Goal: Task Accomplishment & Management: Complete application form

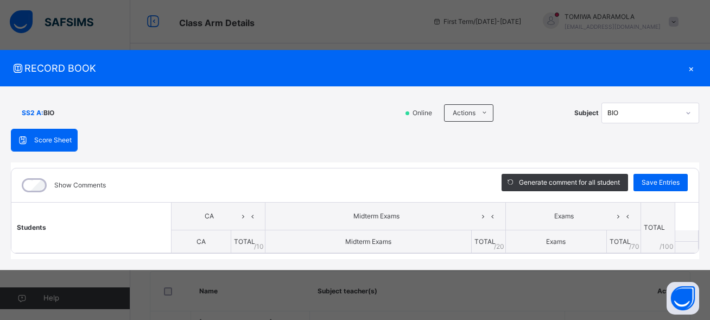
scroll to position [896, 0]
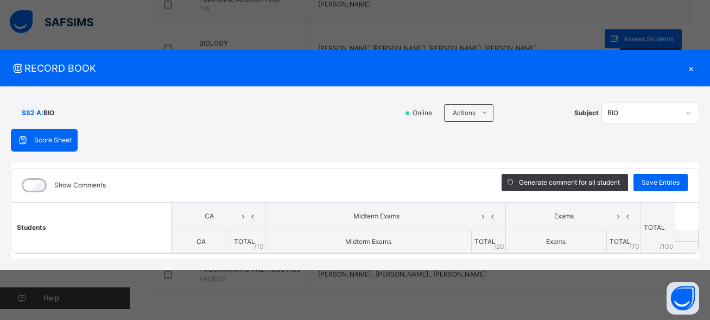
click at [684, 248] on th at bounding box center [687, 246] width 24 height 11
click at [59, 138] on span "Score Sheet" at bounding box center [52, 140] width 37 height 10
click at [687, 112] on icon at bounding box center [688, 112] width 7 height 11
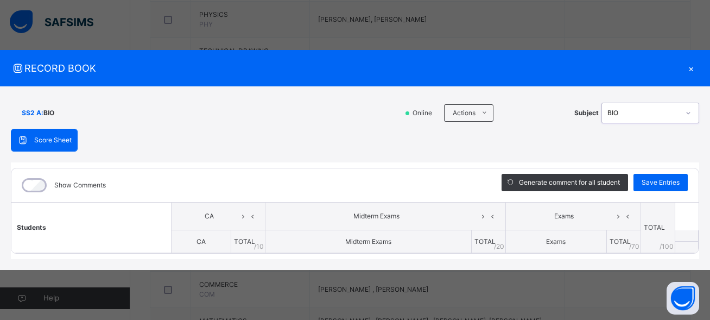
scroll to position [716, 0]
click at [689, 68] on div "×" at bounding box center [691, 68] width 16 height 15
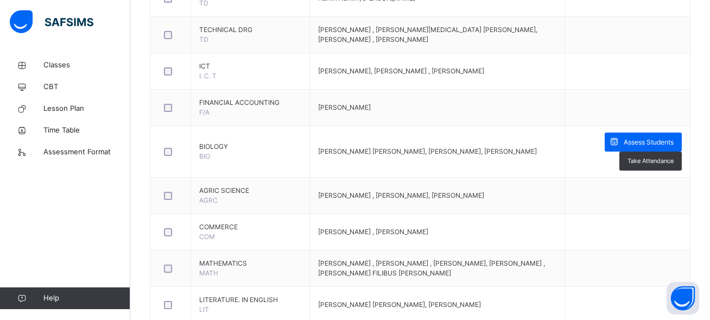
scroll to position [896, 0]
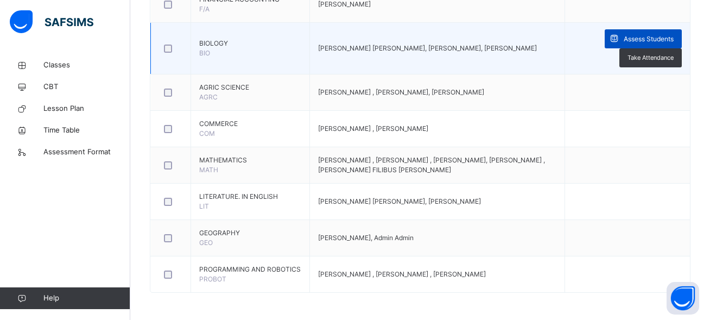
click at [643, 34] on span "Assess Students" at bounding box center [649, 39] width 50 height 10
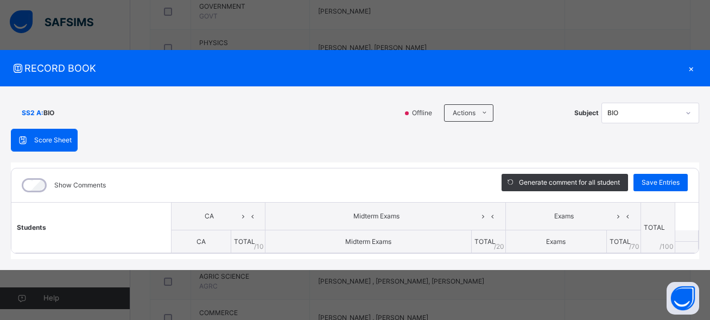
scroll to position [857, 0]
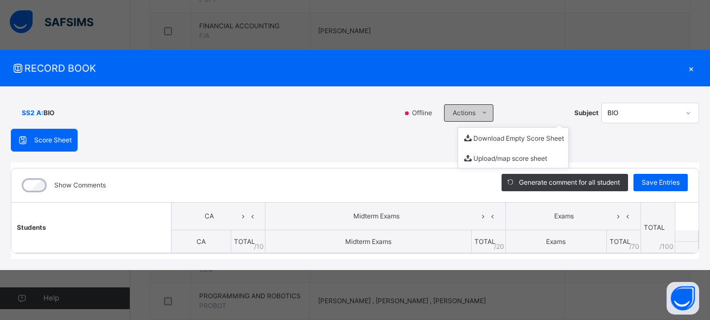
click at [485, 113] on icon at bounding box center [484, 113] width 8 height 9
click at [690, 68] on div "×" at bounding box center [691, 68] width 16 height 15
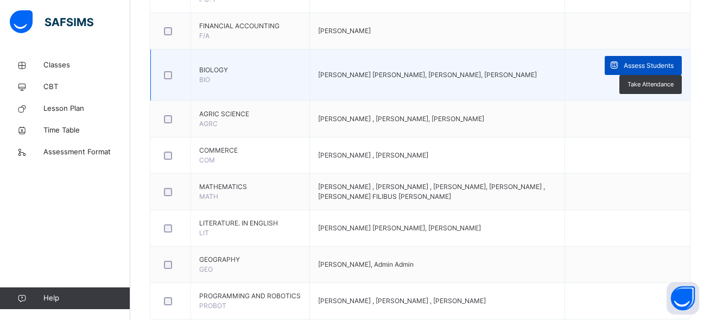
click at [660, 71] on span "Assess Students" at bounding box center [649, 66] width 50 height 10
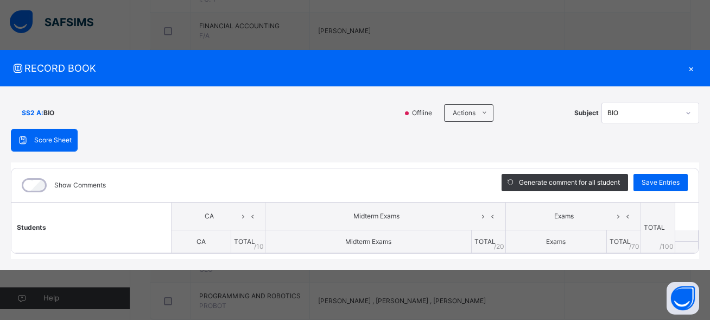
click at [691, 65] on div "×" at bounding box center [691, 68] width 16 height 15
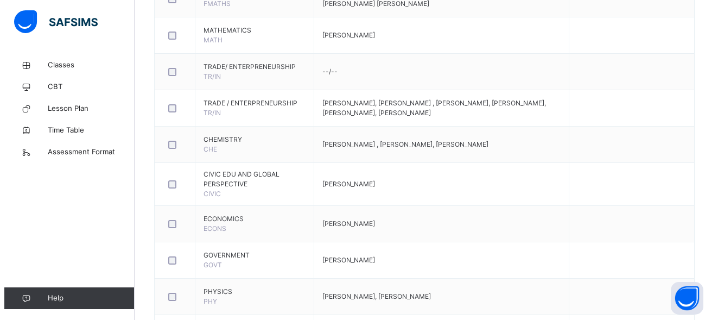
scroll to position [0, 0]
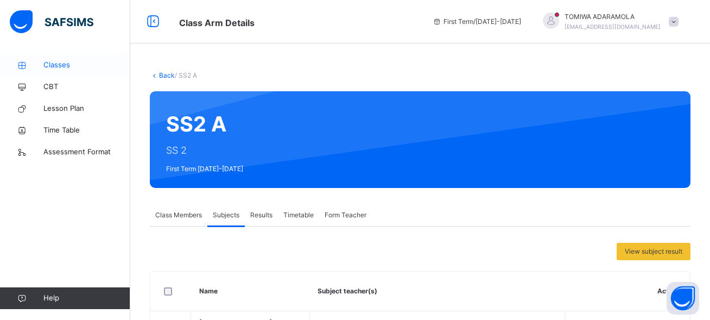
click at [58, 62] on span "Classes" at bounding box center [86, 65] width 87 height 11
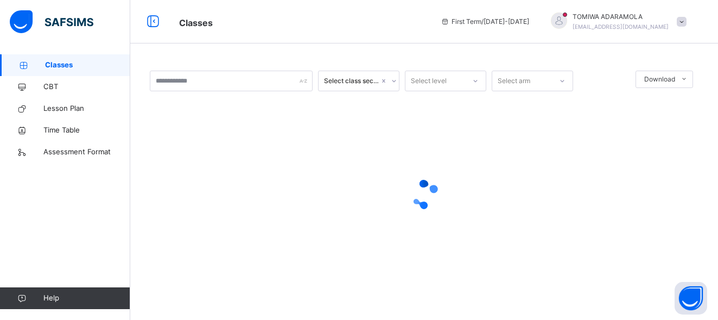
click at [121, 72] on link "Classes" at bounding box center [65, 65] width 130 height 22
click at [491, 187] on div at bounding box center [424, 194] width 549 height 43
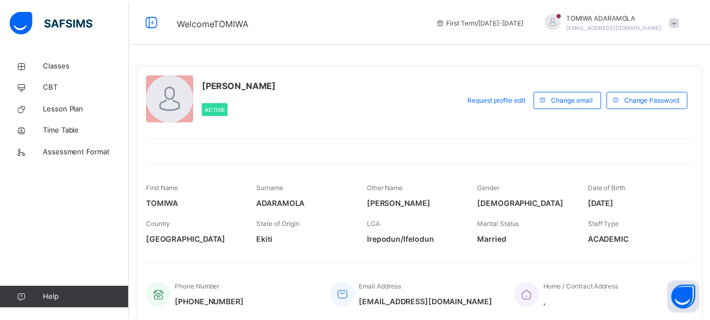
scroll to position [24, 0]
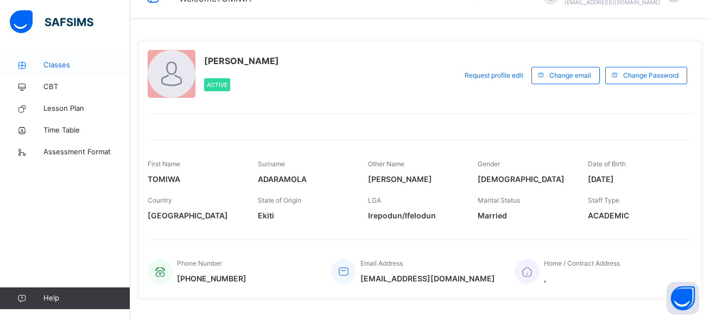
click at [59, 64] on span "Classes" at bounding box center [86, 65] width 87 height 11
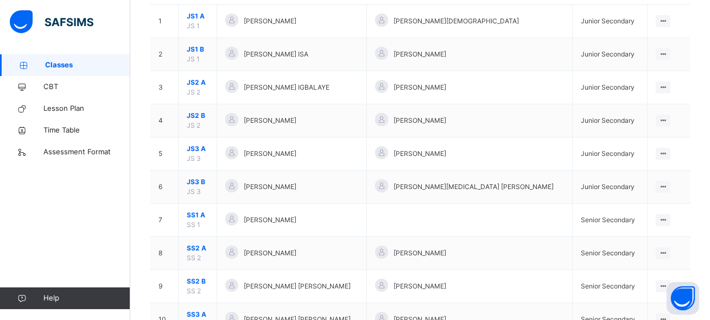
scroll to position [201, 0]
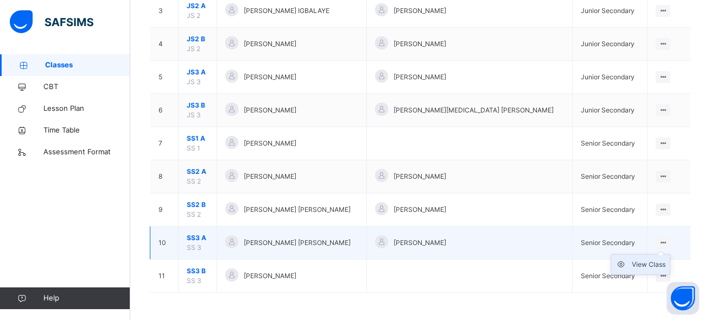
click at [652, 265] on div "View Class" at bounding box center [649, 264] width 34 height 11
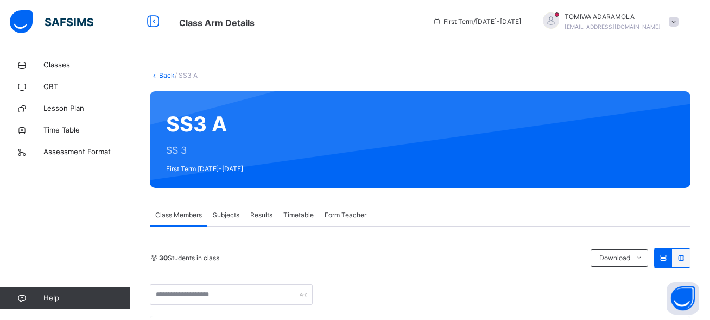
click at [219, 217] on span "Subjects" at bounding box center [226, 215] width 27 height 10
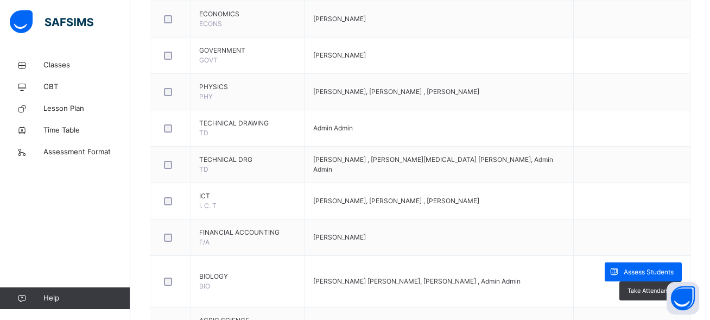
scroll to position [652, 0]
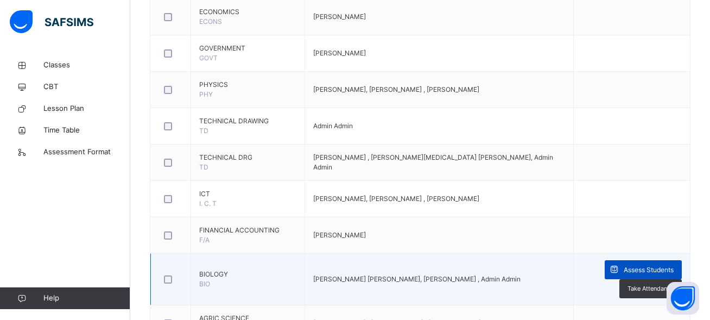
click at [649, 265] on span "Assess Students" at bounding box center [649, 270] width 50 height 10
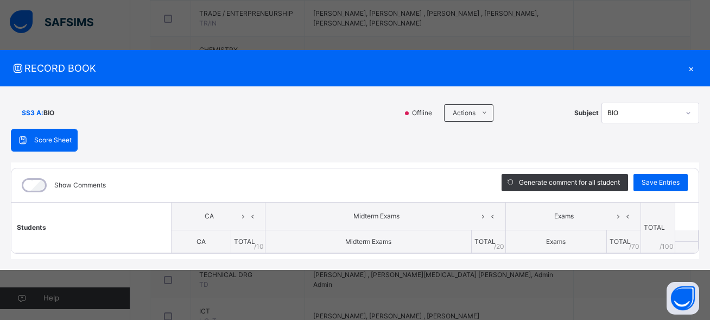
scroll to position [535, 0]
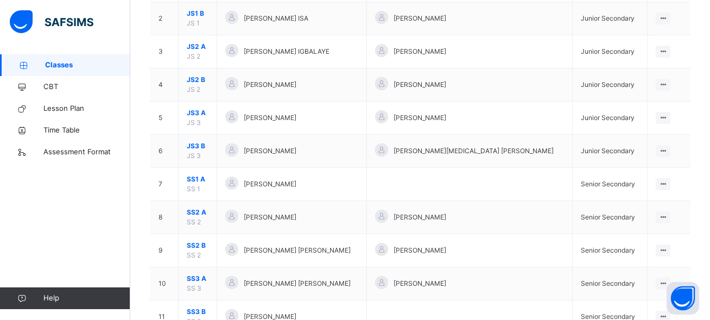
scroll to position [161, 0]
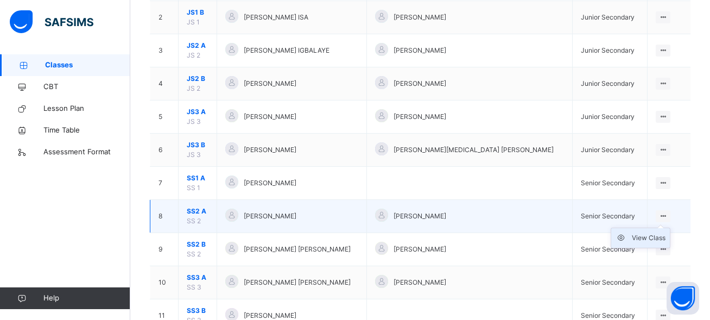
click at [651, 241] on div "View Class" at bounding box center [649, 237] width 34 height 11
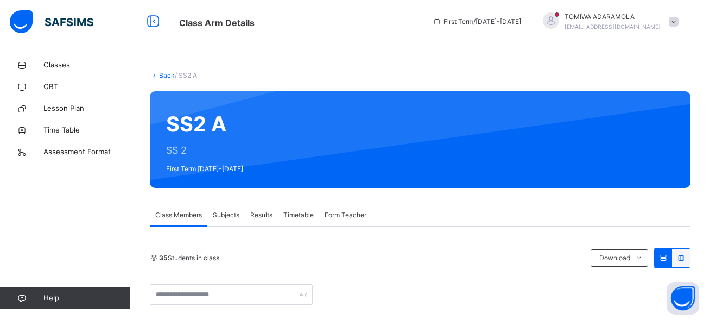
click at [238, 212] on span "Subjects" at bounding box center [226, 215] width 27 height 10
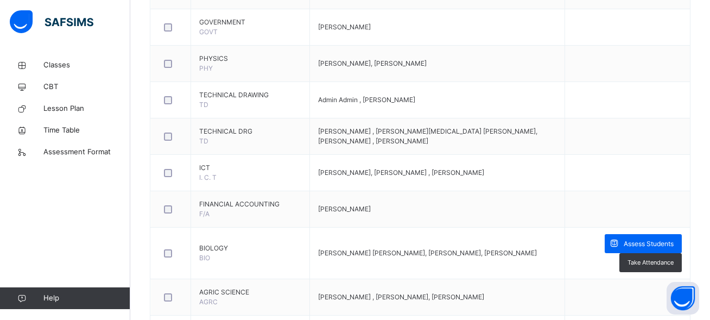
scroll to position [707, 0]
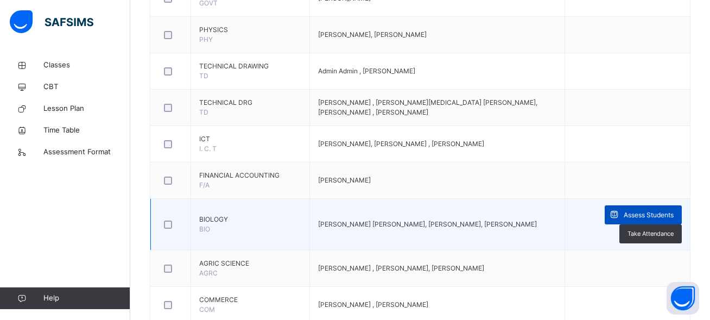
click at [664, 220] on span "Assess Students" at bounding box center [649, 215] width 50 height 10
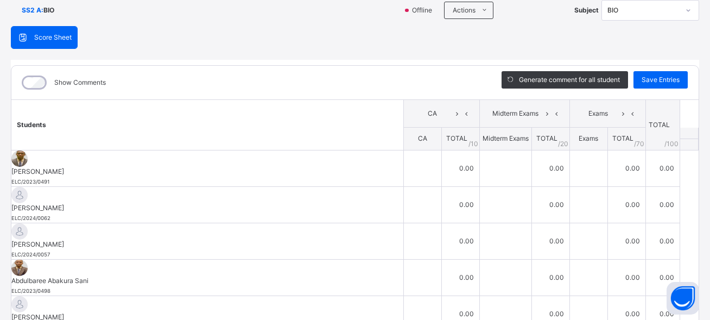
scroll to position [107, 0]
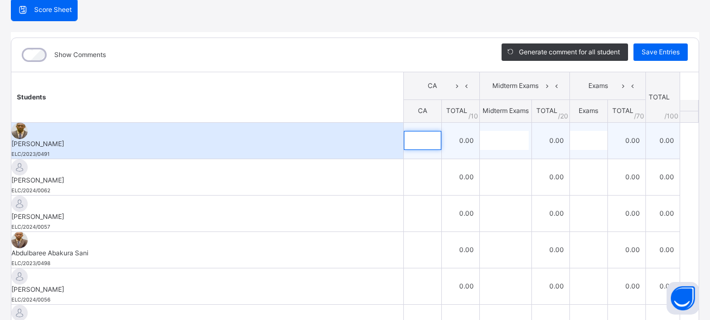
click at [428, 141] on div at bounding box center [422, 140] width 37 height 19
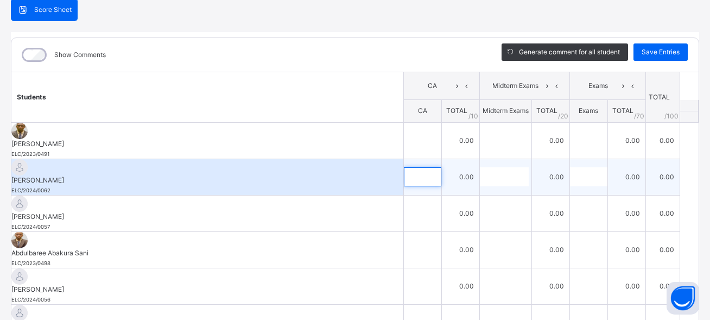
click at [422, 170] on div at bounding box center [422, 176] width 37 height 19
type input "**"
click at [481, 172] on input "text" at bounding box center [504, 176] width 49 height 19
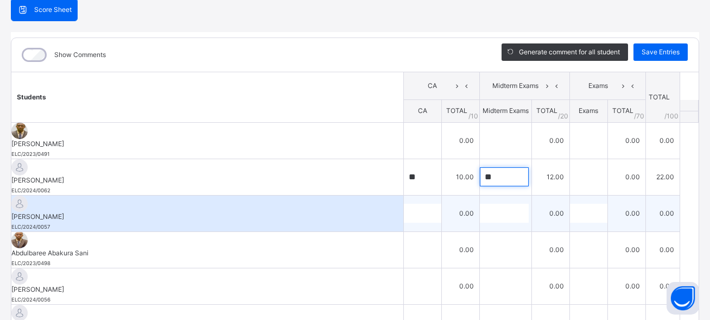
type input "**"
click at [415, 211] on input "text" at bounding box center [422, 213] width 37 height 19
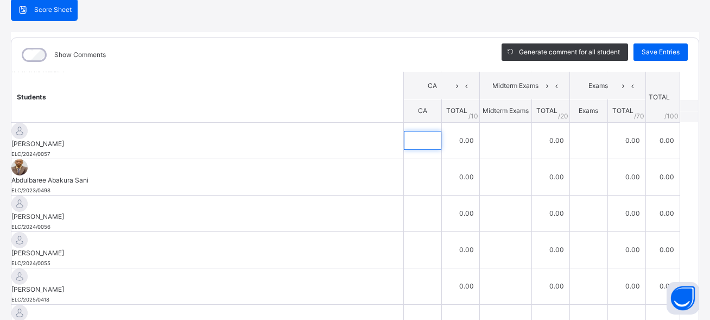
scroll to position [71, 0]
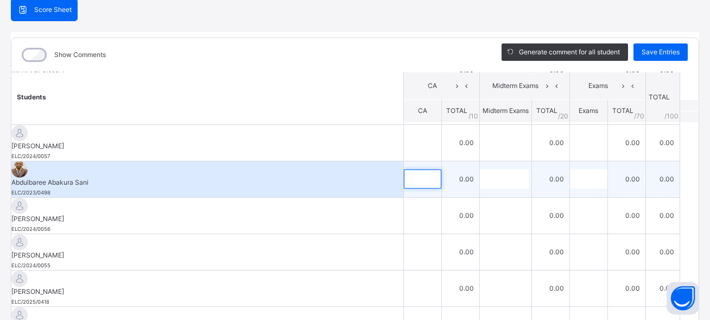
click at [413, 169] on input "text" at bounding box center [422, 178] width 37 height 19
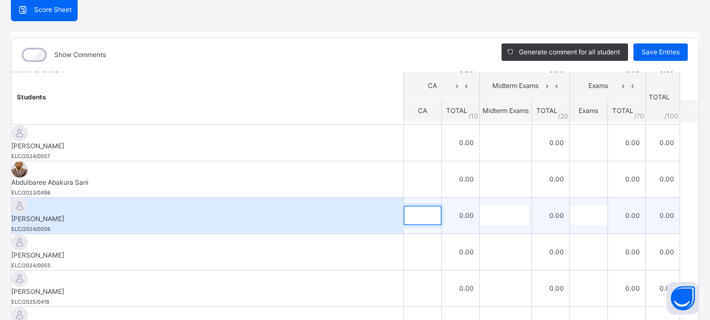
click at [413, 206] on input "text" at bounding box center [422, 215] width 37 height 19
type input "*"
click at [485, 206] on input "text" at bounding box center [504, 215] width 49 height 19
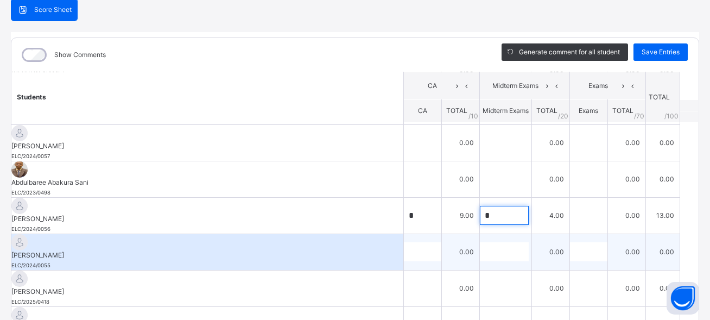
type input "*"
click at [420, 242] on div at bounding box center [422, 251] width 37 height 19
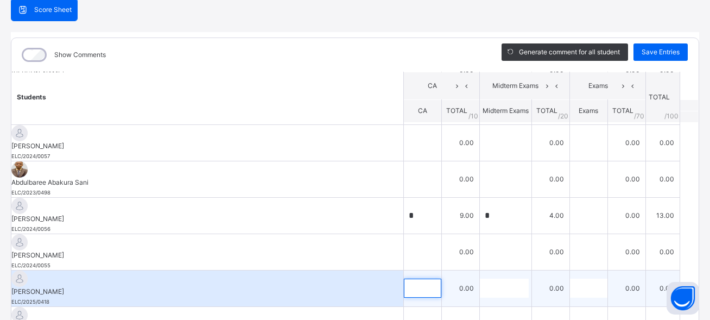
click at [418, 278] on div at bounding box center [422, 287] width 37 height 19
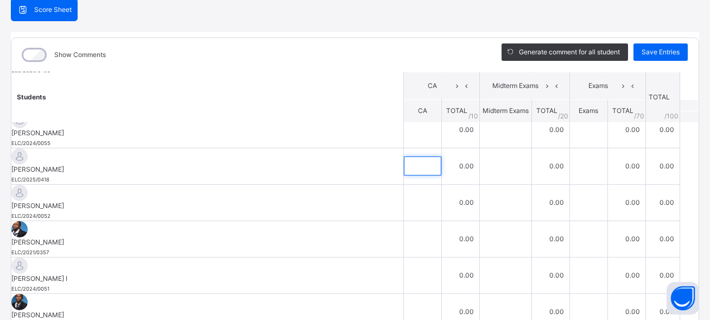
scroll to position [185, 0]
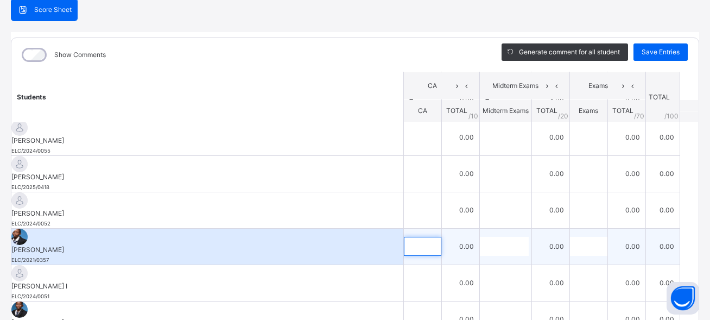
click at [411, 237] on input "text" at bounding box center [422, 246] width 37 height 19
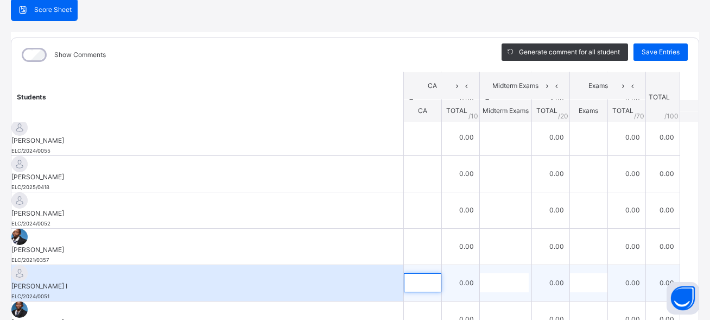
click at [410, 273] on input "text" at bounding box center [422, 282] width 37 height 19
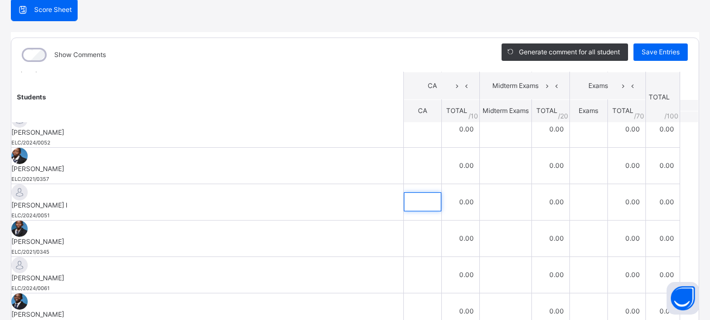
scroll to position [318, 0]
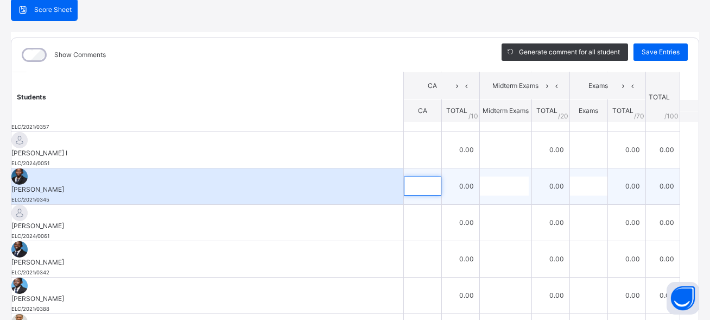
click at [418, 176] on div at bounding box center [422, 185] width 37 height 19
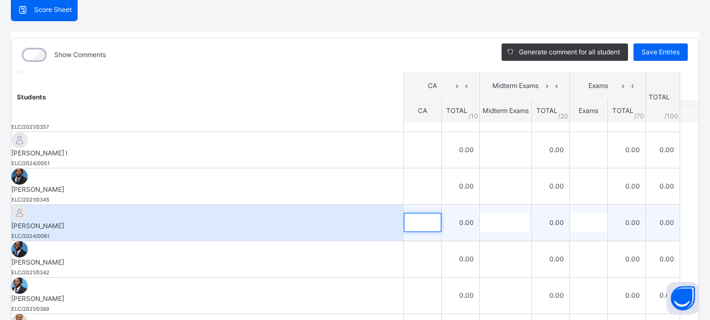
click at [416, 213] on input "text" at bounding box center [422, 222] width 37 height 19
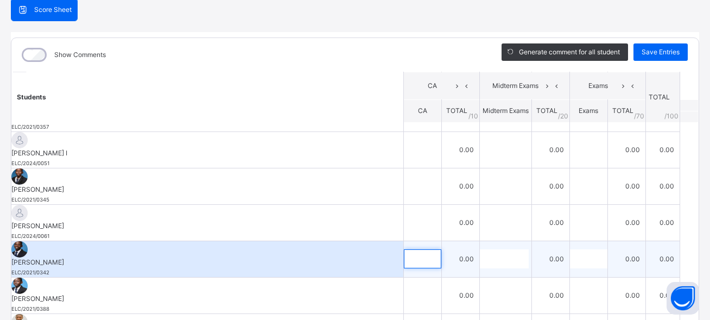
click at [413, 249] on input "text" at bounding box center [422, 258] width 37 height 19
type input "*"
click at [498, 249] on input "text" at bounding box center [504, 258] width 49 height 19
click at [424, 249] on div "*" at bounding box center [422, 258] width 37 height 19
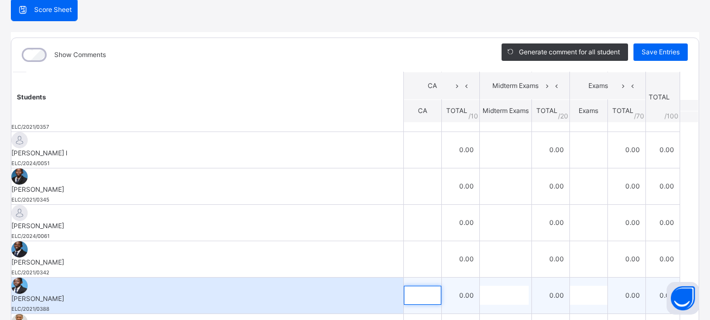
click at [423, 286] on div at bounding box center [422, 295] width 37 height 19
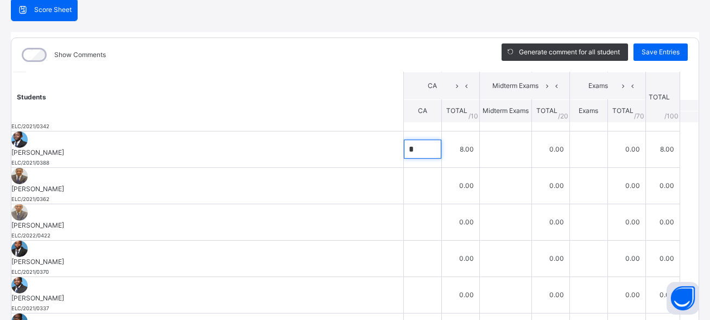
scroll to position [461, 0]
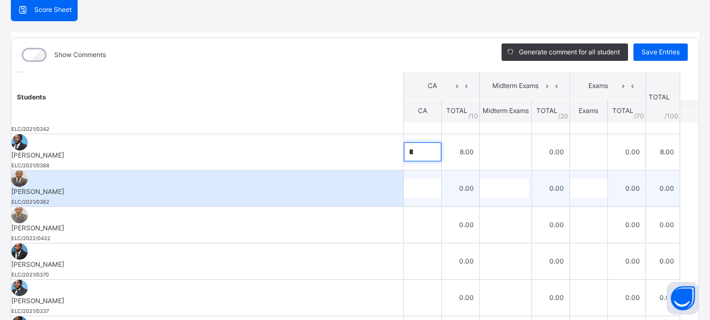
type input "*"
click at [418, 179] on div at bounding box center [422, 188] width 37 height 19
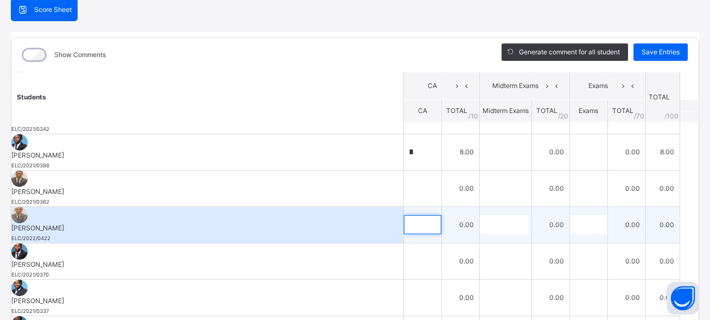
click at [413, 215] on input "text" at bounding box center [422, 224] width 37 height 19
type input "*"
click at [480, 215] on input "text" at bounding box center [504, 224] width 49 height 19
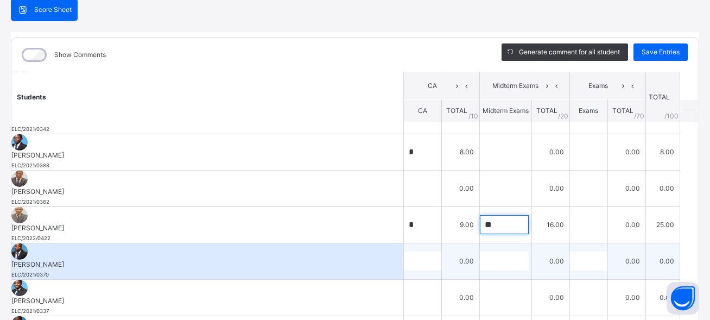
type input "**"
click at [418, 251] on input "text" at bounding box center [422, 260] width 37 height 19
type input "*"
click at [489, 251] on input "text" at bounding box center [504, 260] width 49 height 19
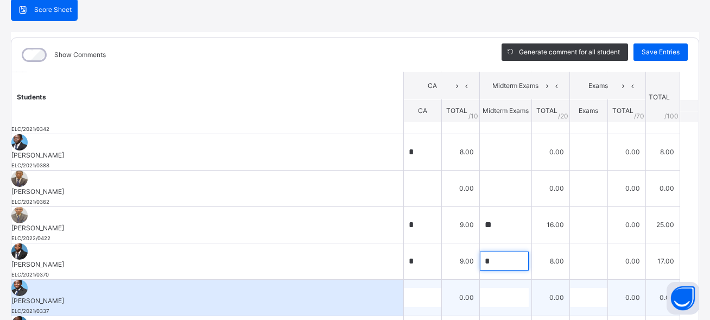
type input "*"
click at [414, 288] on input "text" at bounding box center [422, 297] width 37 height 19
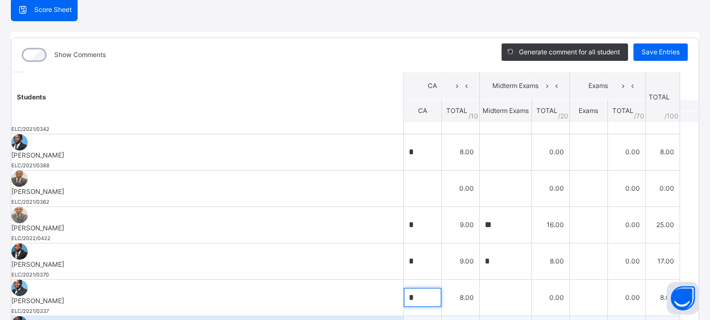
type input "*"
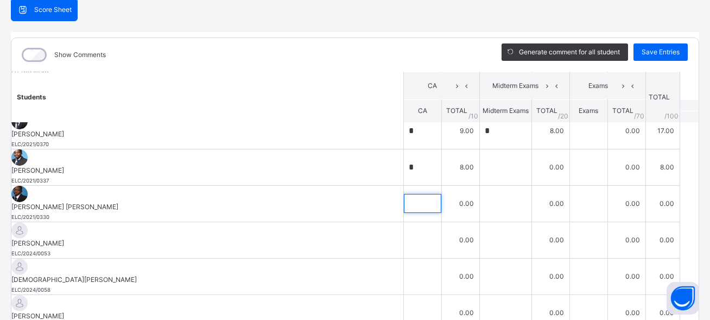
scroll to position [626, 0]
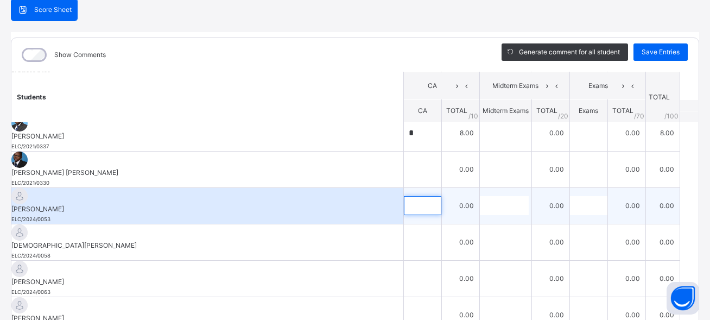
click at [414, 196] on input "text" at bounding box center [422, 205] width 37 height 19
type input "**"
click at [482, 196] on input "text" at bounding box center [504, 205] width 49 height 19
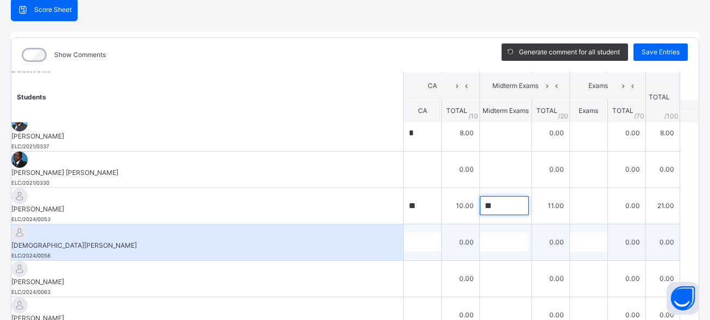
type input "**"
click at [415, 232] on input "text" at bounding box center [422, 241] width 37 height 19
type input "*"
click at [498, 232] on input "text" at bounding box center [504, 241] width 49 height 19
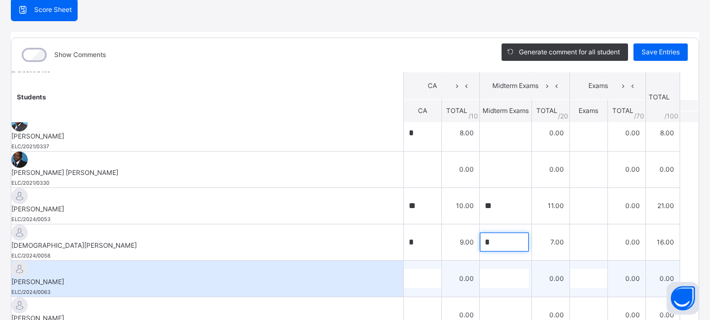
type input "*"
click at [417, 269] on input "text" at bounding box center [422, 278] width 37 height 19
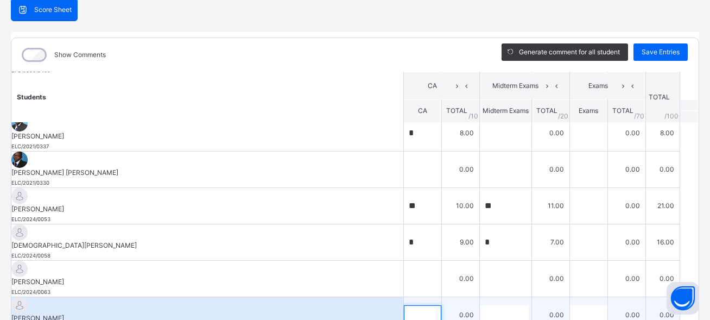
click at [416, 305] on input "text" at bounding box center [422, 314] width 37 height 19
type input "**"
click at [484, 305] on input "text" at bounding box center [504, 314] width 49 height 19
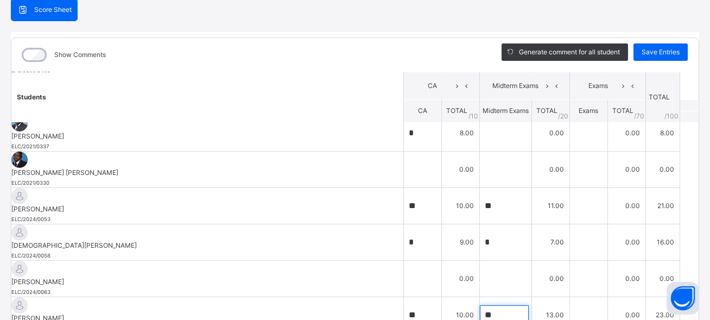
type input "**"
type input "*"
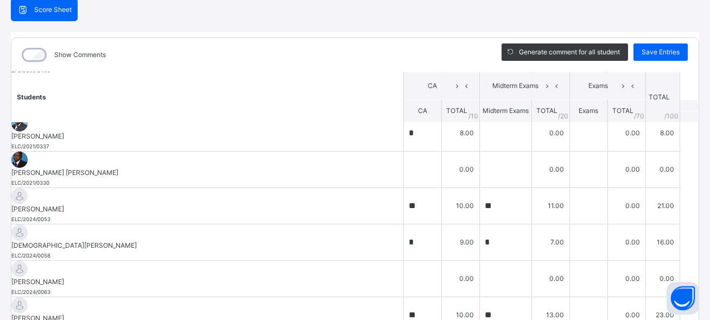
type input "*"
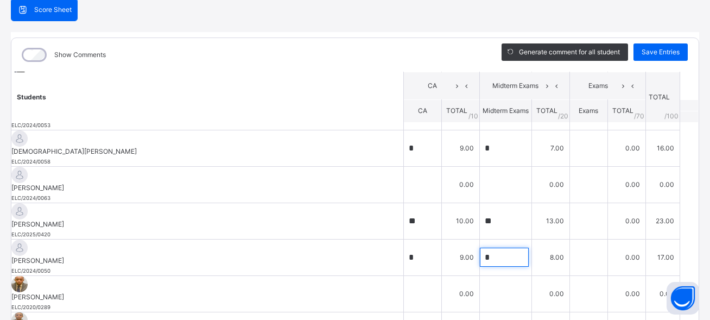
scroll to position [764, 0]
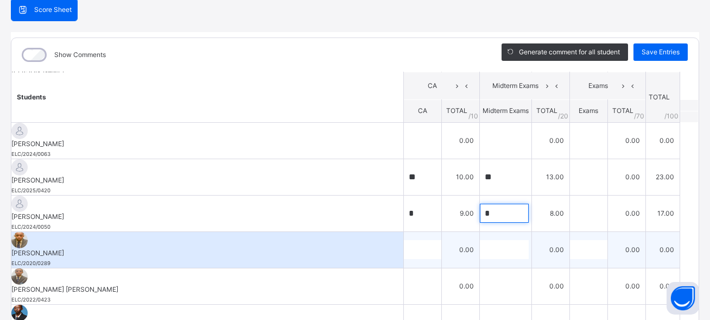
type input "*"
click at [418, 240] on div at bounding box center [422, 249] width 37 height 19
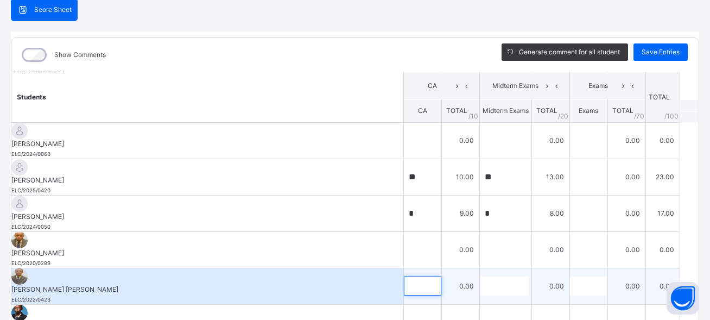
click at [414, 276] on input "text" at bounding box center [422, 285] width 37 height 19
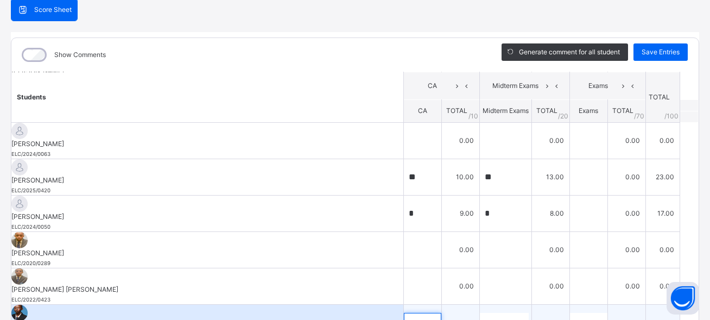
click at [412, 313] on input "text" at bounding box center [422, 322] width 37 height 19
type input "*"
click at [494, 313] on input "text" at bounding box center [504, 322] width 49 height 19
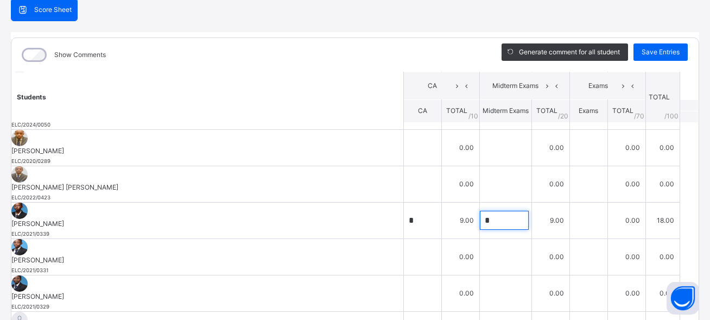
scroll to position [863, 0]
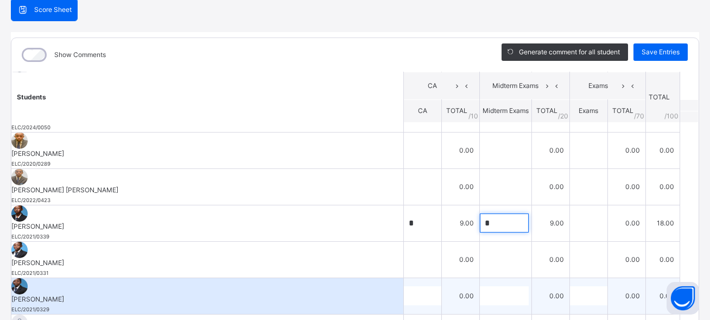
type input "*"
click at [411, 286] on input "text" at bounding box center [422, 295] width 37 height 19
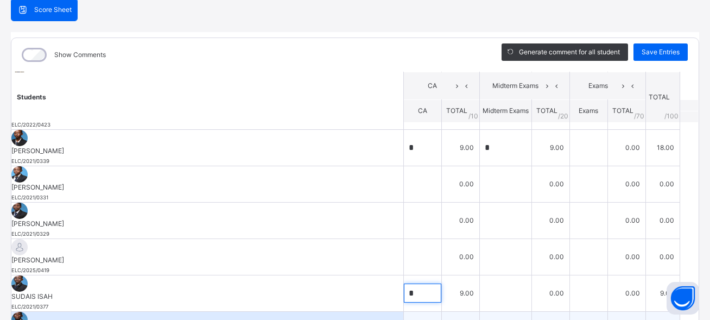
type input "*"
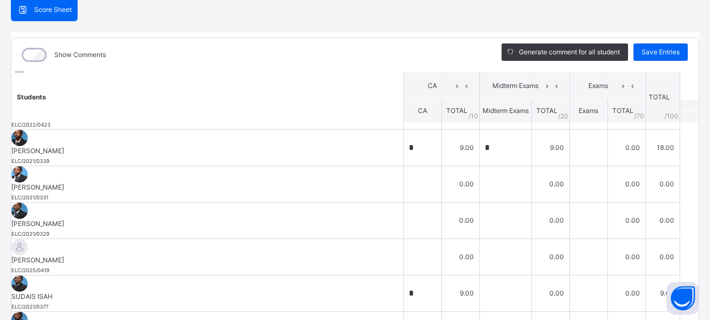
type input "*"
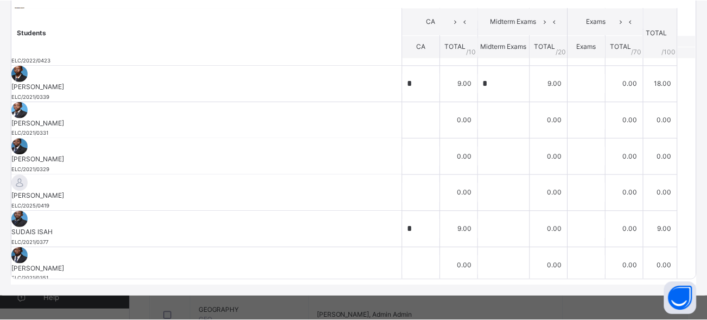
scroll to position [175, 0]
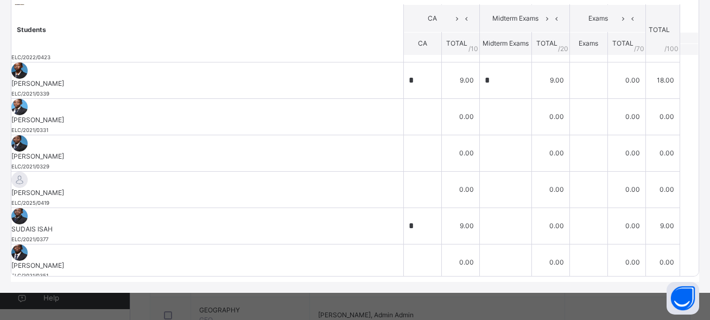
type input "*"
type input "**"
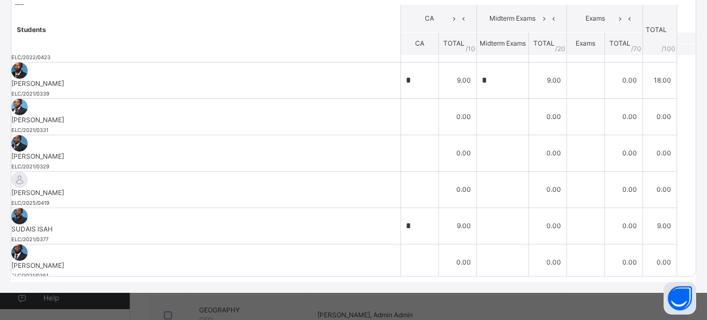
scroll to position [896, 0]
type input "**"
drag, startPoint x: 699, startPoint y: 303, endPoint x: 697, endPoint y: 293, distance: 10.5
click at [697, 293] on div "RECORD BOOK × SS2 A : BIO Offline Actions Download Empty Score Sheet Upload/map…" at bounding box center [353, 160] width 707 height 320
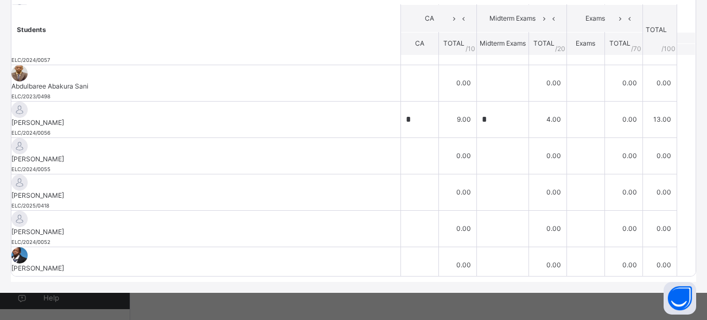
scroll to position [0, 0]
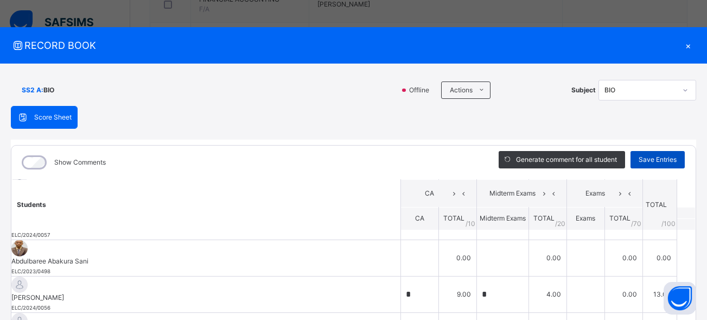
click at [649, 160] on span "Save Entries" at bounding box center [658, 160] width 38 height 10
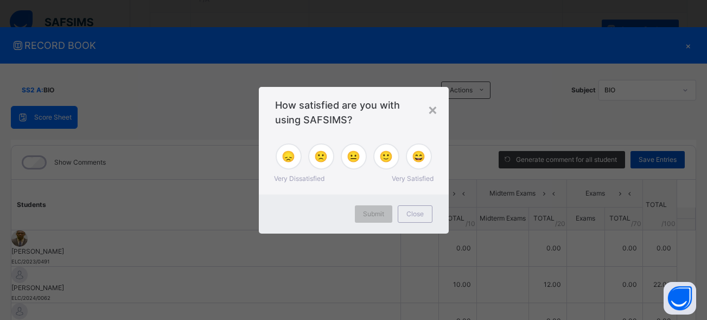
type input "**"
type input "*"
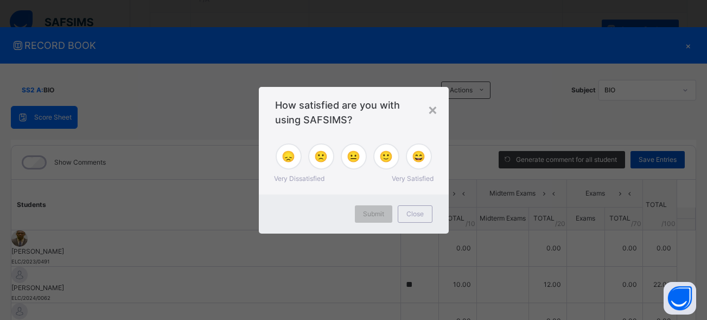
type input "*"
type input "**"
type input "*"
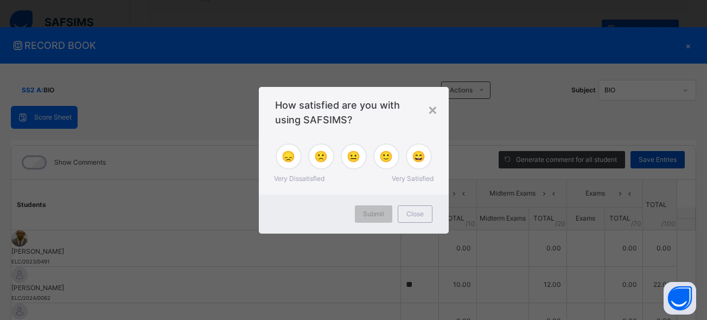
type input "**"
type input "*"
type input "**"
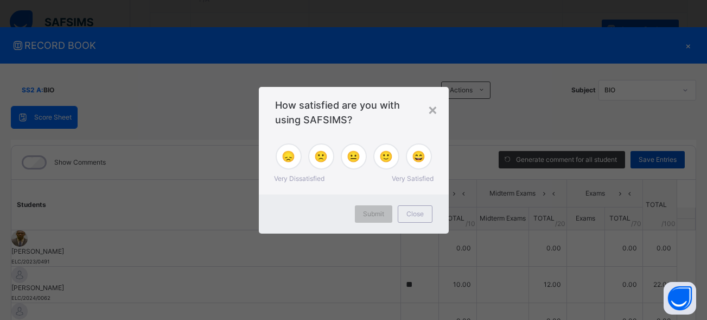
type input "**"
type input "*"
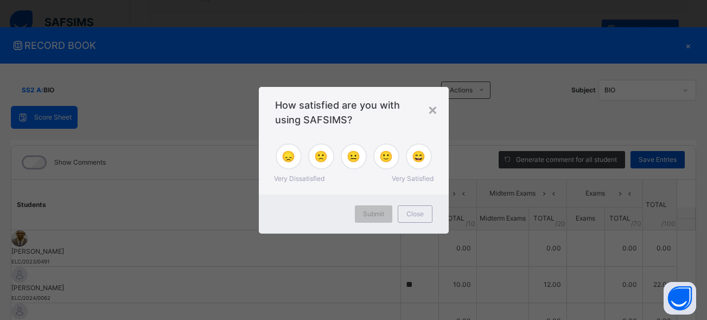
type input "*"
type input "**"
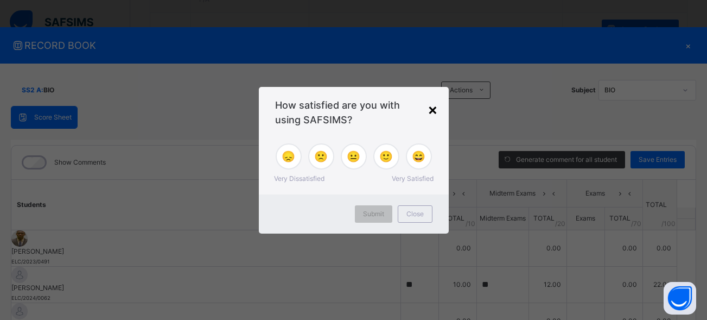
click at [433, 106] on div "×" at bounding box center [433, 109] width 10 height 23
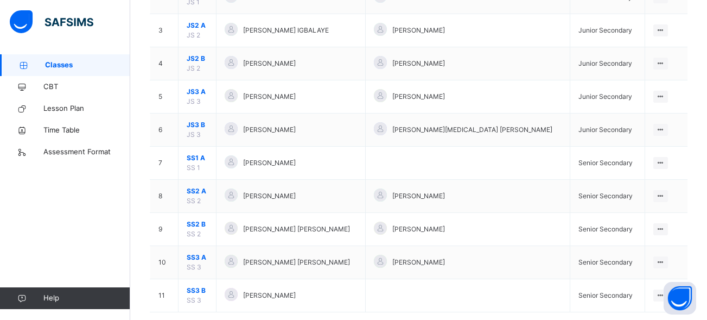
scroll to position [182, 0]
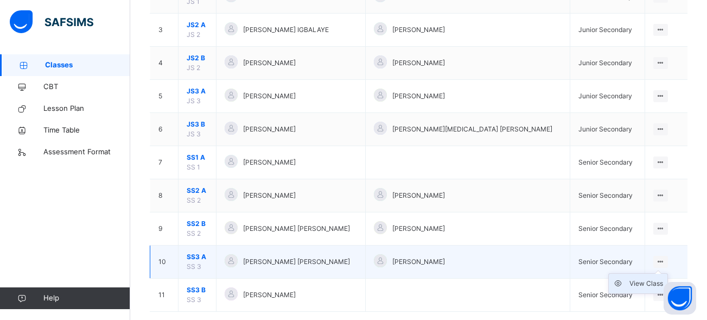
click at [644, 286] on div "View Class" at bounding box center [647, 283] width 34 height 11
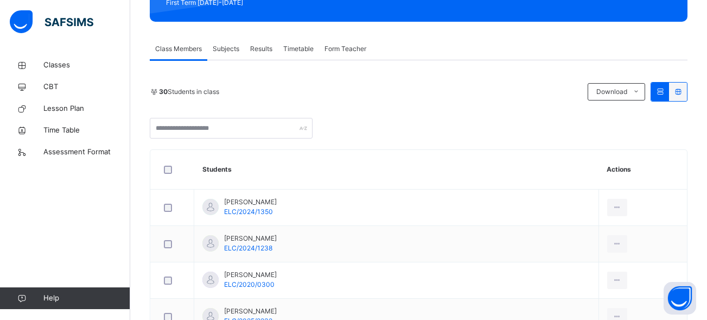
scroll to position [161, 0]
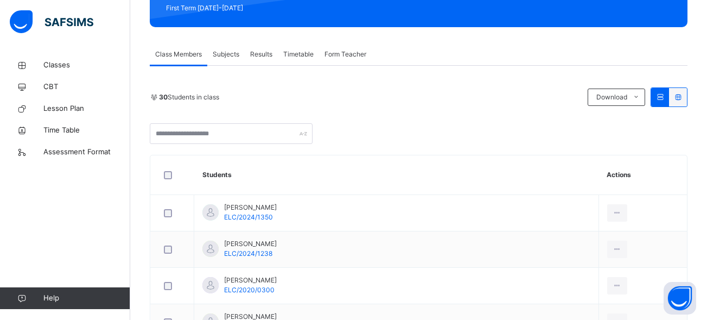
click at [223, 49] on div "Subjects" at bounding box center [225, 54] width 37 height 22
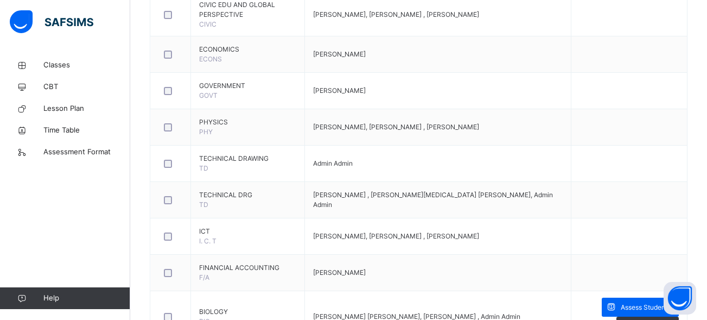
scroll to position [619, 0]
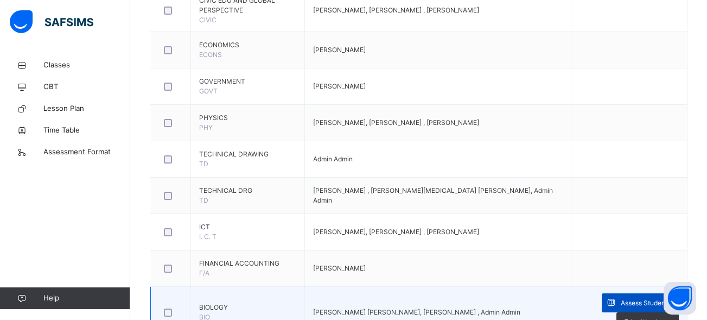
click at [621, 295] on span at bounding box center [611, 302] width 19 height 19
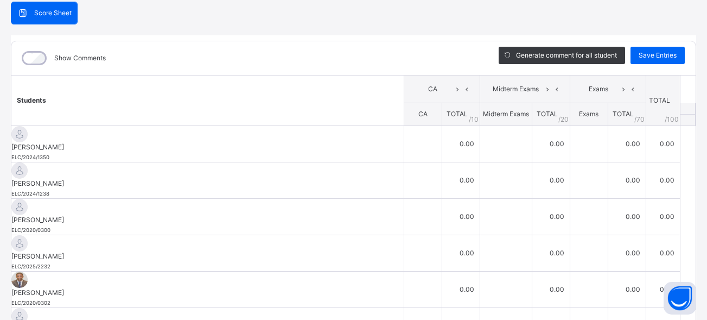
scroll to position [111, 0]
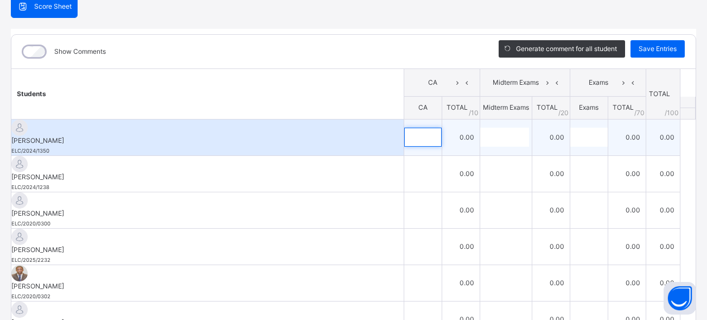
click at [421, 129] on div at bounding box center [422, 137] width 37 height 19
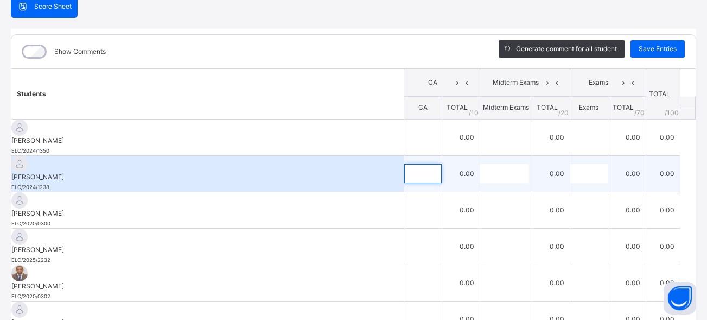
click at [413, 166] on input "text" at bounding box center [422, 173] width 37 height 19
type input "*"
click at [493, 172] on input "text" at bounding box center [504, 173] width 49 height 19
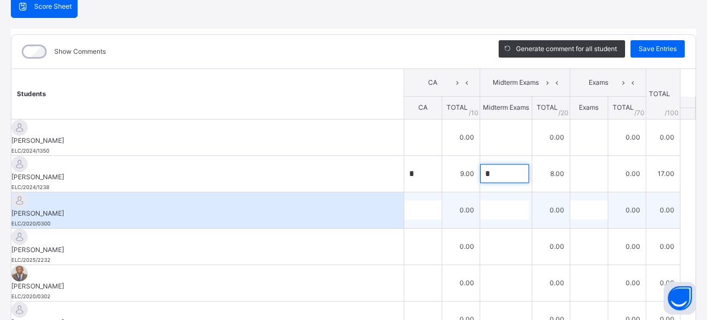
type input "*"
click at [421, 204] on div at bounding box center [422, 209] width 37 height 19
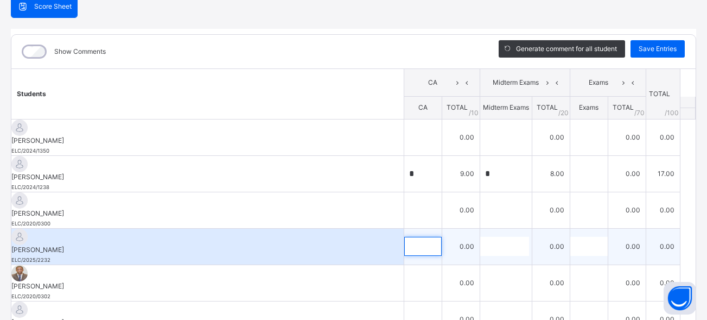
click at [408, 237] on input "text" at bounding box center [422, 246] width 37 height 19
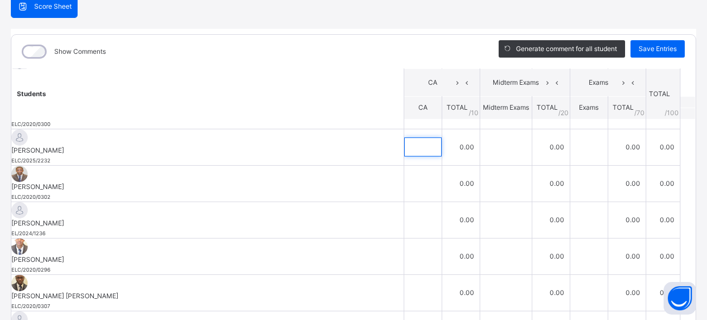
scroll to position [113, 0]
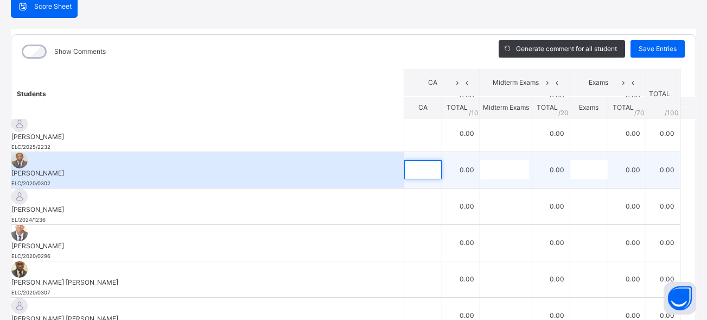
click at [412, 160] on input "text" at bounding box center [422, 169] width 37 height 19
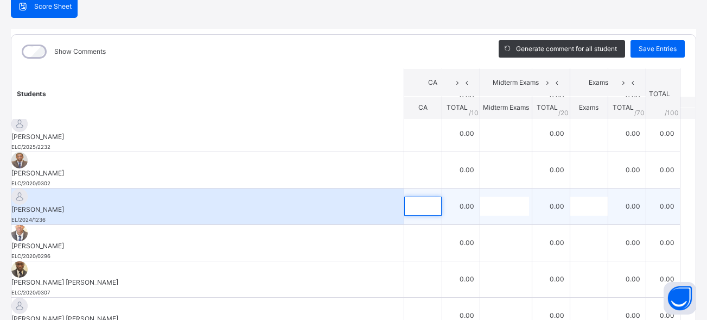
click at [410, 196] on input "text" at bounding box center [422, 205] width 37 height 19
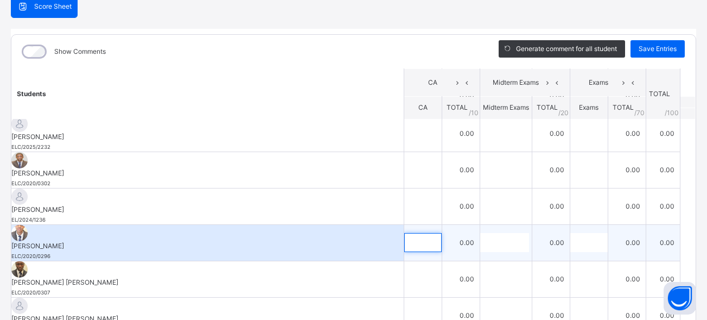
click at [410, 233] on input "text" at bounding box center [422, 242] width 37 height 19
type input "**"
click at [490, 233] on input "text" at bounding box center [504, 242] width 49 height 19
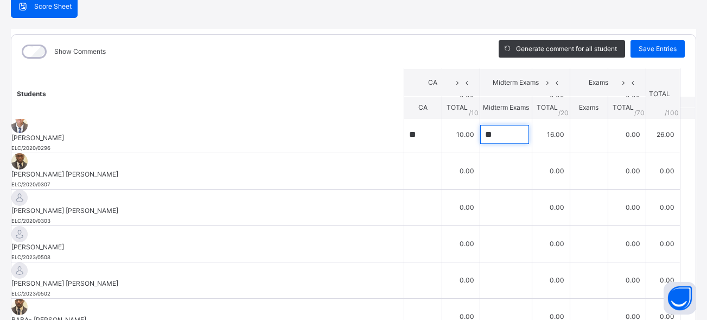
scroll to position [221, 0]
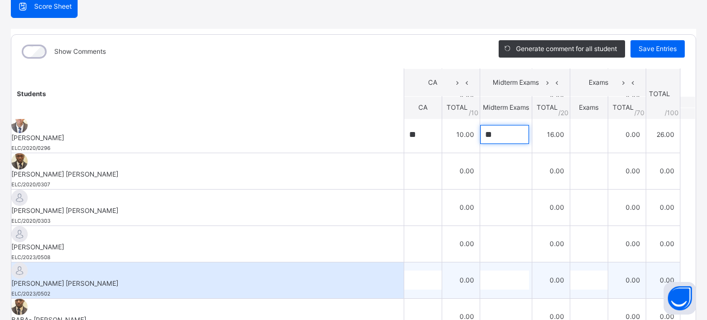
type input "**"
click at [405, 270] on input "text" at bounding box center [422, 279] width 37 height 19
type input "*"
click at [488, 270] on input "text" at bounding box center [504, 279] width 49 height 19
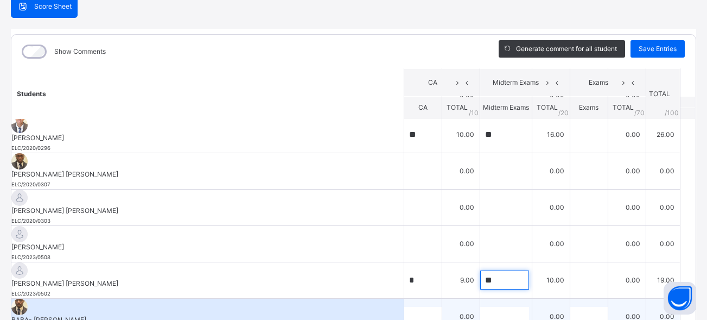
type input "**"
click at [415, 307] on div at bounding box center [422, 316] width 37 height 19
type input "**"
click at [491, 307] on input "text" at bounding box center [504, 316] width 49 height 19
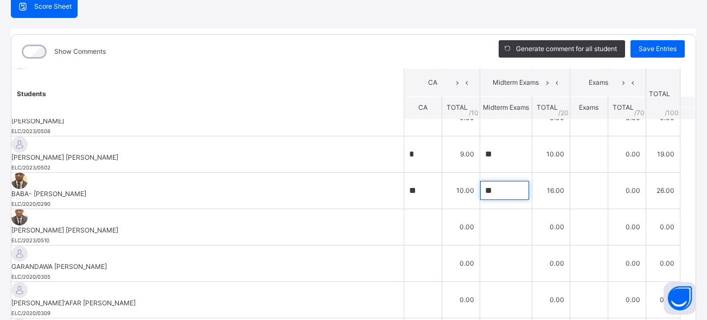
scroll to position [352, 0]
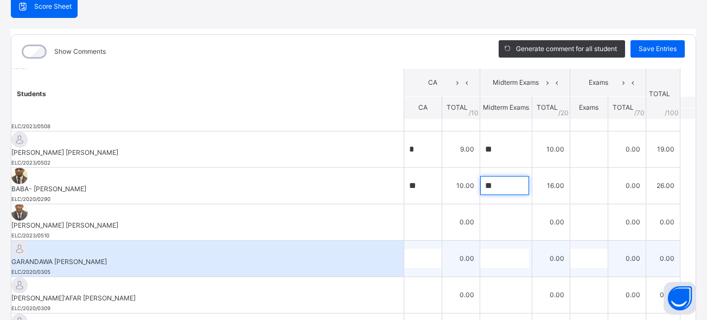
type input "**"
click at [407, 249] on input "text" at bounding box center [422, 258] width 37 height 19
type input "**"
click at [480, 249] on input "text" at bounding box center [504, 258] width 49 height 19
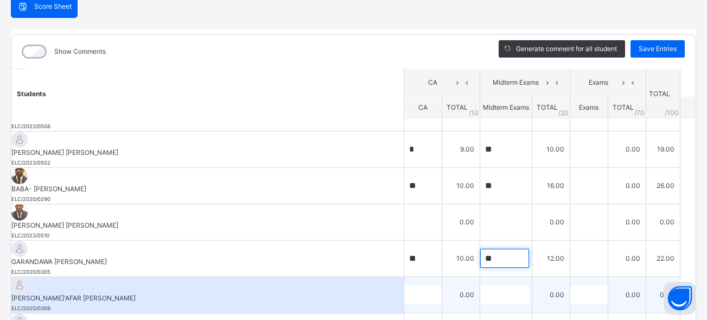
type input "**"
click at [416, 285] on div at bounding box center [422, 294] width 37 height 19
type input "*"
click at [486, 285] on input "text" at bounding box center [504, 294] width 49 height 19
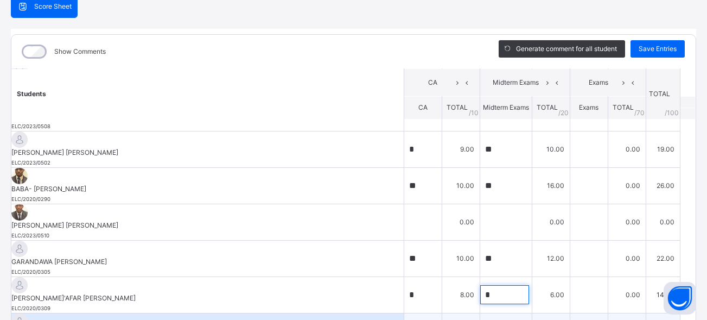
type input "*"
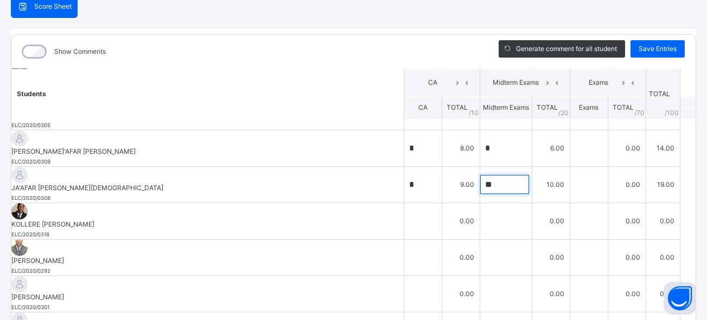
scroll to position [518, 0]
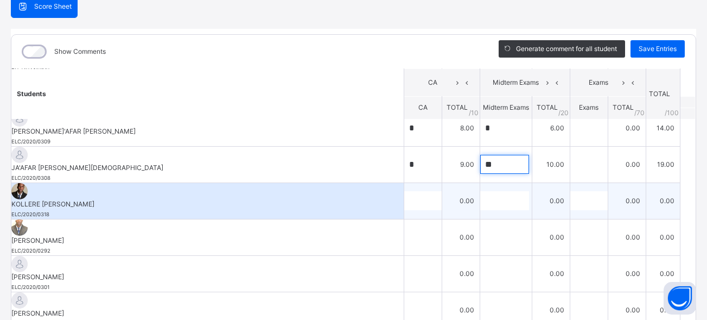
type input "**"
click at [442, 182] on td "0.00" at bounding box center [461, 200] width 38 height 36
click at [413, 191] on input "text" at bounding box center [422, 200] width 37 height 19
type input "*"
click at [480, 191] on input "text" at bounding box center [504, 200] width 49 height 19
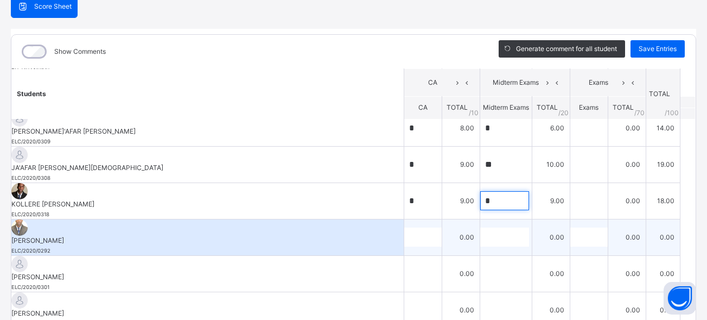
type input "*"
click at [404, 227] on input "text" at bounding box center [422, 236] width 37 height 19
type input "*"
click at [490, 227] on input "text" at bounding box center [504, 236] width 49 height 19
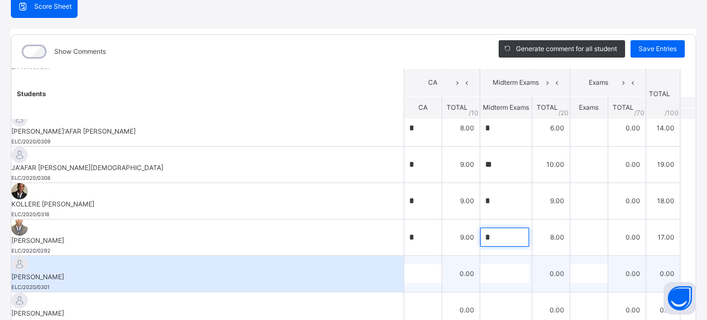
type input "*"
click at [410, 264] on input "text" at bounding box center [422, 273] width 37 height 19
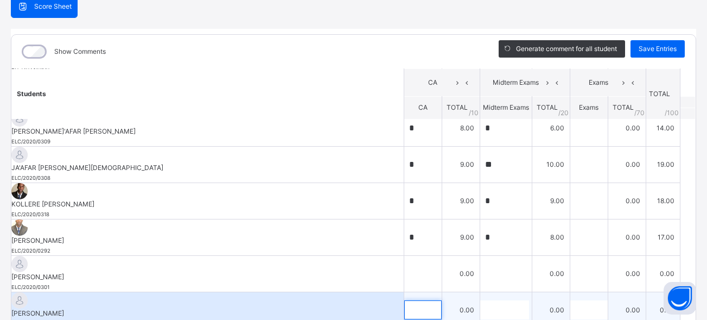
click at [407, 300] on input "text" at bounding box center [422, 309] width 37 height 19
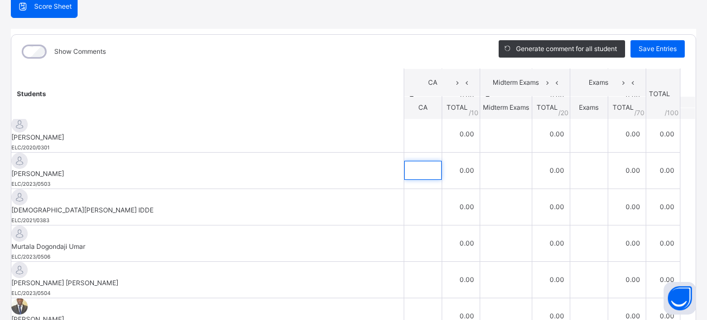
scroll to position [667, 0]
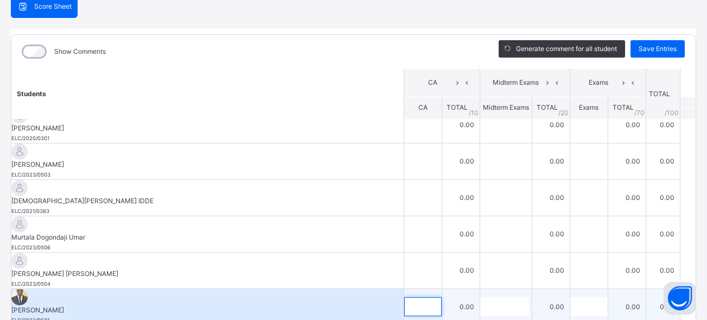
click at [404, 297] on input "text" at bounding box center [422, 306] width 37 height 19
type input "**"
click at [511, 297] on div at bounding box center [506, 306] width 52 height 19
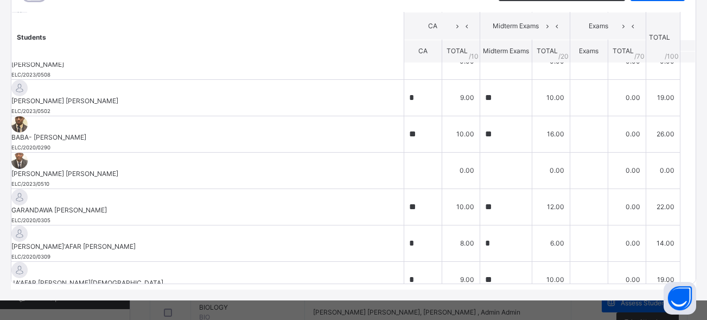
scroll to position [363, 0]
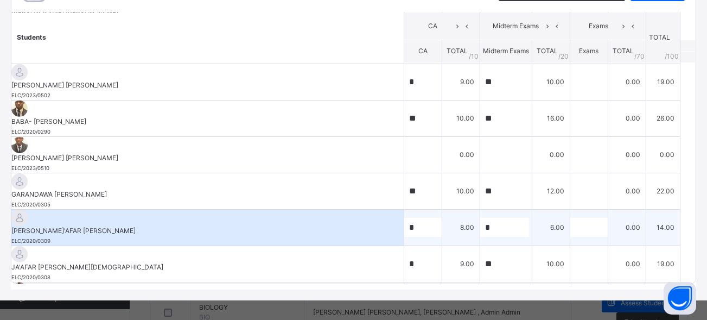
type input "**"
click at [423, 218] on div "*" at bounding box center [422, 227] width 37 height 19
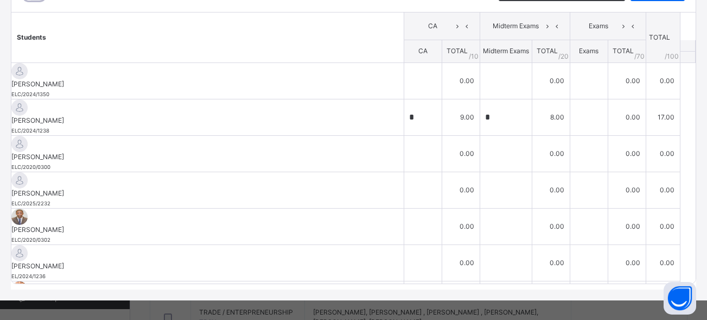
scroll to position [0, 0]
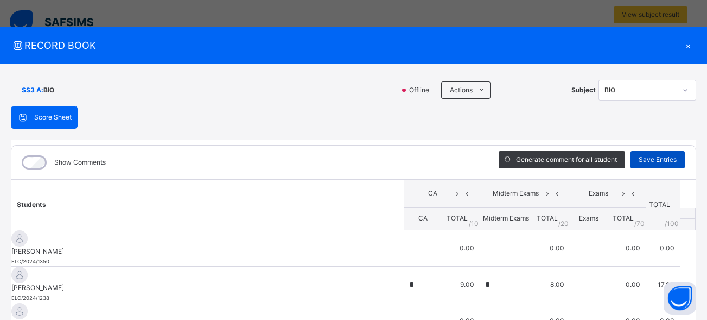
type input "*"
click at [641, 161] on span "Save Entries" at bounding box center [658, 160] width 38 height 10
type input "*"
type input "**"
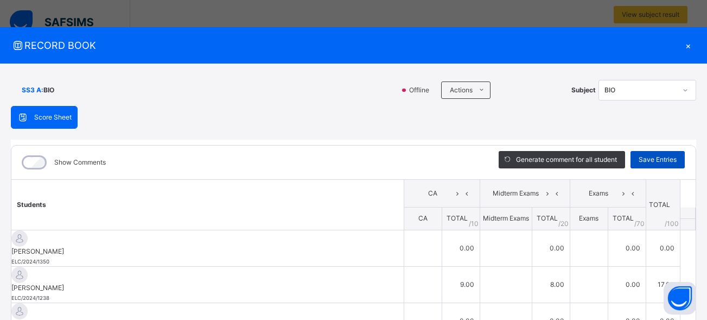
type input "**"
type input "*"
type input "**"
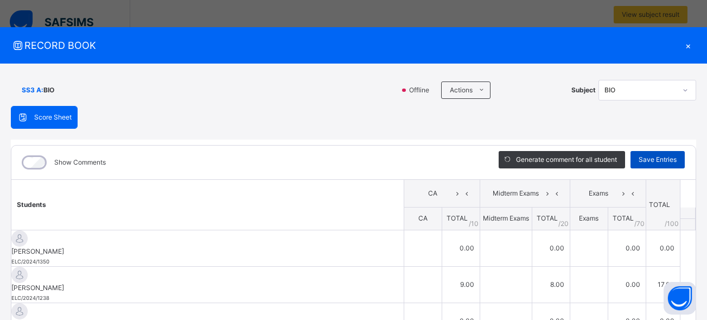
type input "**"
type input "*"
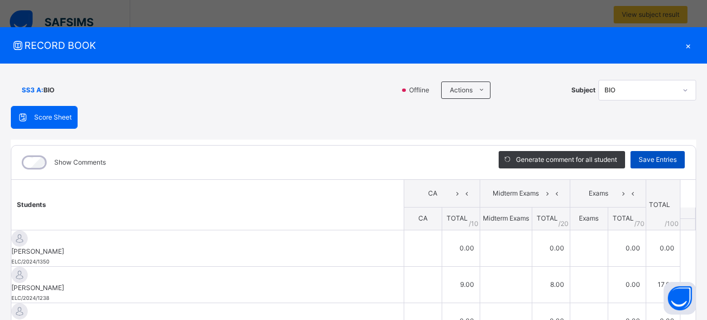
type input "**"
type input "*"
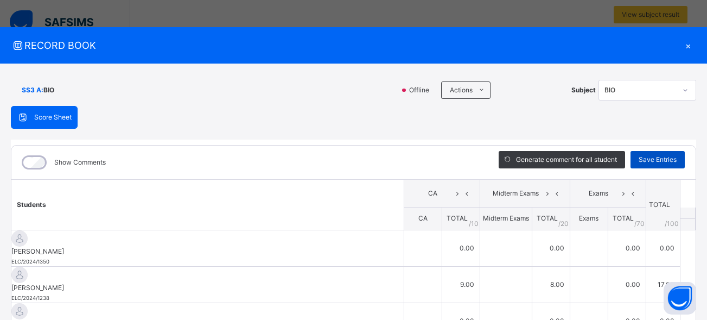
type input "**"
